Goal: Transaction & Acquisition: Purchase product/service

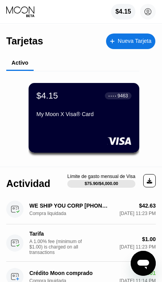
click at [119, 12] on div "$4.15" at bounding box center [123, 11] width 16 height 7
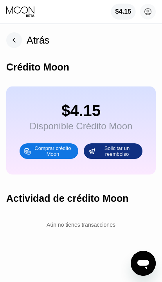
click at [41, 153] on div "Comprar crédito Moon" at bounding box center [52, 151] width 43 height 12
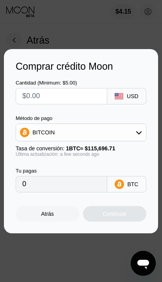
click at [37, 93] on input "text" at bounding box center [67, 97] width 91 height 16
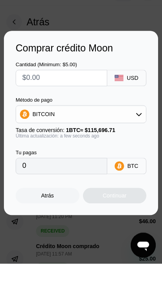
type input "$9"
type input "0.00007779"
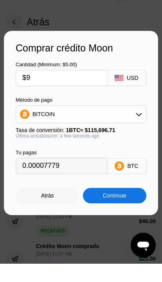
type input "$97"
type input "0.00083840"
type input "$97"
click at [34, 130] on div "BITCOIN" at bounding box center [43, 133] width 22 height 6
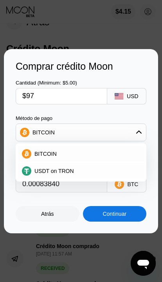
click at [38, 172] on span "USDT on TRON" at bounding box center [53, 171] width 39 height 6
type input "97.98"
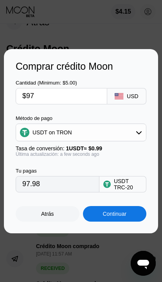
click at [40, 99] on input "$97" at bounding box center [67, 97] width 91 height 16
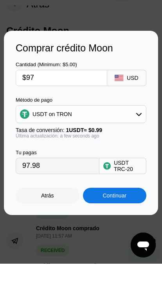
type input "$9"
type input "9.09"
type input "$96"
type input "96.97"
type input "$96.5"
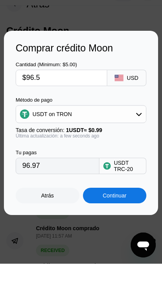
type input "97.47"
type input "$96.50"
click at [62, 94] on div "Cantidad (Minimum: $5.00) $96.50 USD Método de pago USDT on TRON Tasa de conver…" at bounding box center [81, 132] width 130 height 121
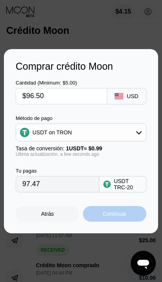
click at [126, 216] on div "Continuar" at bounding box center [114, 214] width 24 height 6
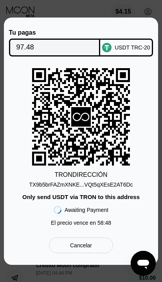
click at [114, 186] on div "TX9b5brFAZmXNKE...VQt5qXEsE2AT6Dc" at bounding box center [80, 185] width 103 height 6
click at [121, 187] on div "TX9b5brFAZmXNKE...VQt5qXEsE2AT6Dc" at bounding box center [80, 185] width 103 height 6
click at [122, 187] on div "TX9b5brFAZmXNKE...VQt5qXEsE2AT6Dc" at bounding box center [80, 185] width 103 height 6
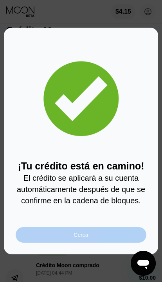
click at [53, 239] on div "Cerca" at bounding box center [81, 235] width 130 height 16
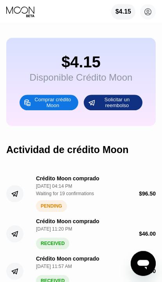
scroll to position [0, 0]
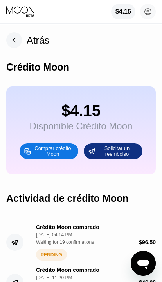
click at [9, 37] on rect at bounding box center [14, 40] width 16 height 16
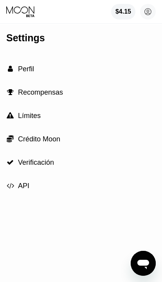
click at [124, 9] on div "$4.15" at bounding box center [123, 11] width 16 height 7
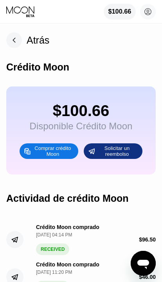
click at [14, 4] on div "$100.66 [PERSON_NAME] [PERSON_NAME][EMAIL_ADDRESS][DOMAIN_NAME]  [PERSON_NAME]…" at bounding box center [81, 11] width 162 height 23
